Goal: Navigation & Orientation: Go to known website

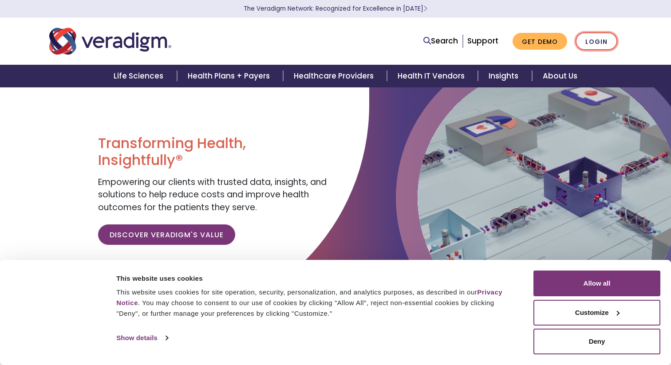
click at [586, 43] on link "Login" at bounding box center [597, 41] width 42 height 18
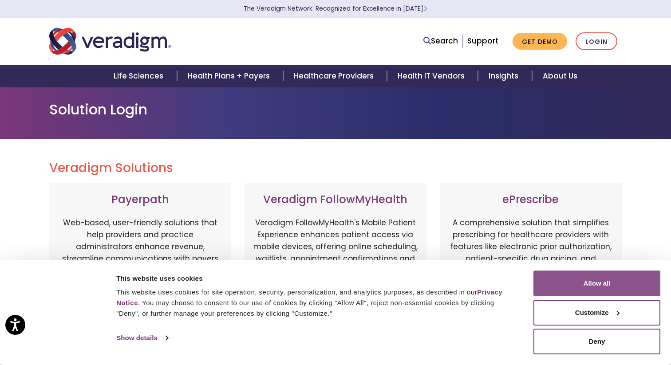
click at [576, 279] on button "Allow all" at bounding box center [596, 284] width 127 height 26
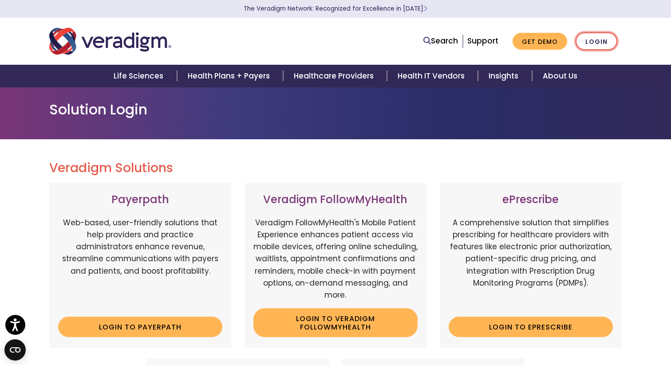
click at [592, 42] on link "Login" at bounding box center [597, 41] width 42 height 18
